Goal: Navigation & Orientation: Find specific page/section

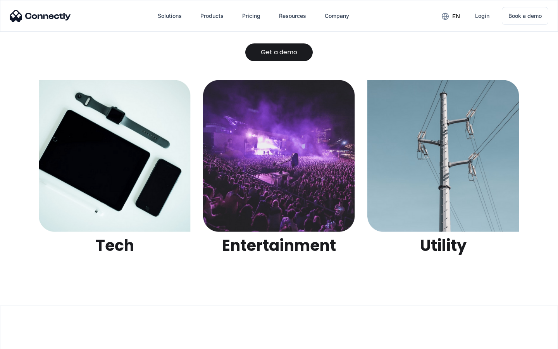
scroll to position [2445, 0]
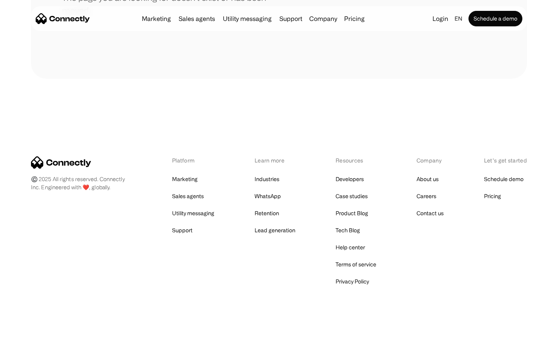
scroll to position [141, 0]
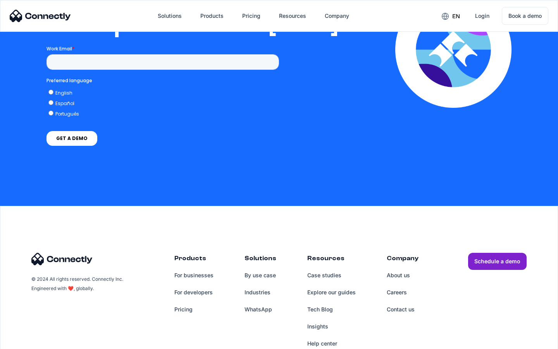
scroll to position [1584, 0]
